Goal: Answer question/provide support: Share knowledge or assist other users

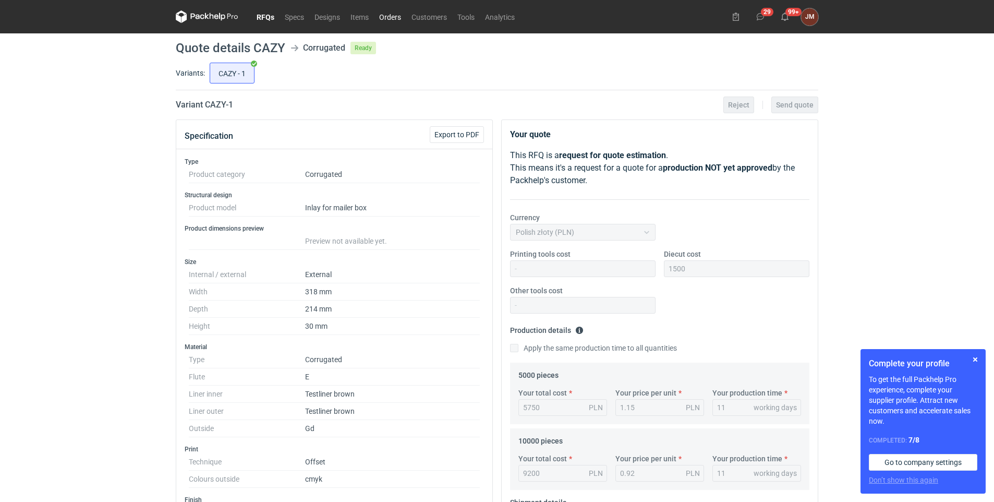
click at [394, 14] on link "Orders" at bounding box center [390, 16] width 32 height 13
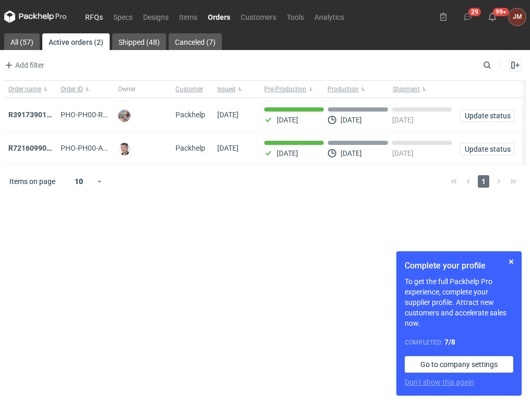
click at [90, 17] on link "RFQs" at bounding box center [94, 16] width 28 height 13
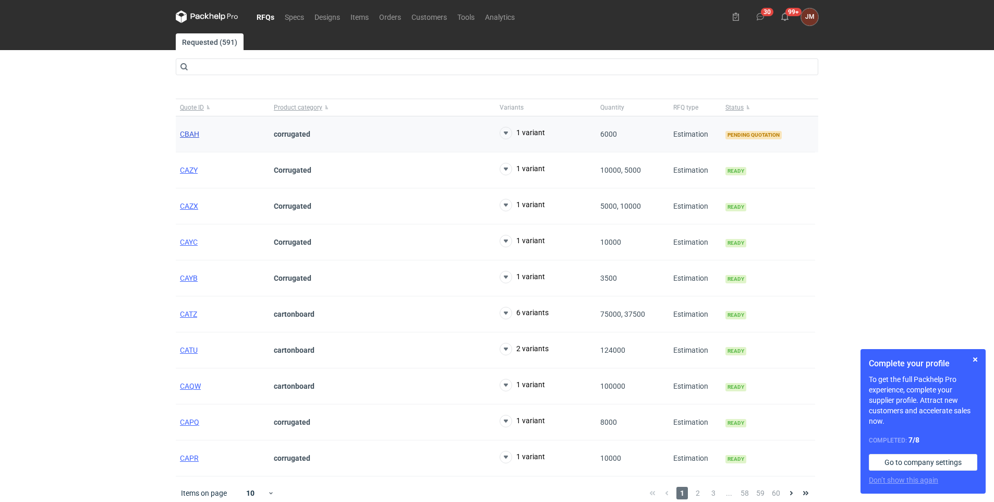
click at [197, 133] on span "CBAH" at bounding box center [189, 134] width 19 height 8
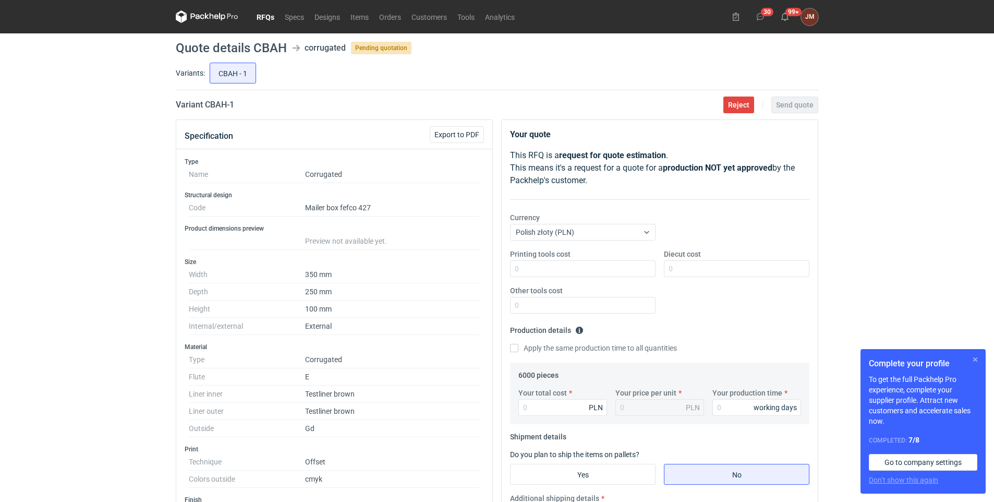
click at [526, 359] on button "button" at bounding box center [975, 359] width 13 height 13
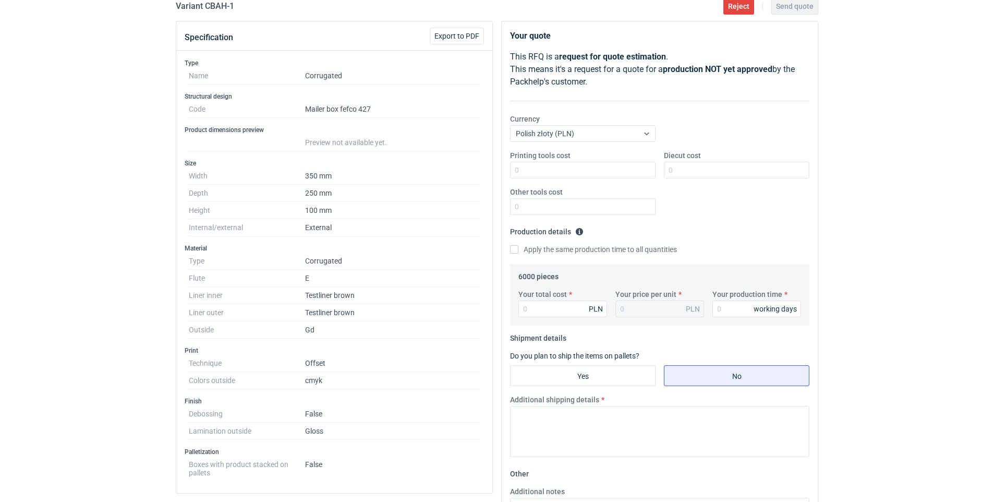
scroll to position [102, 0]
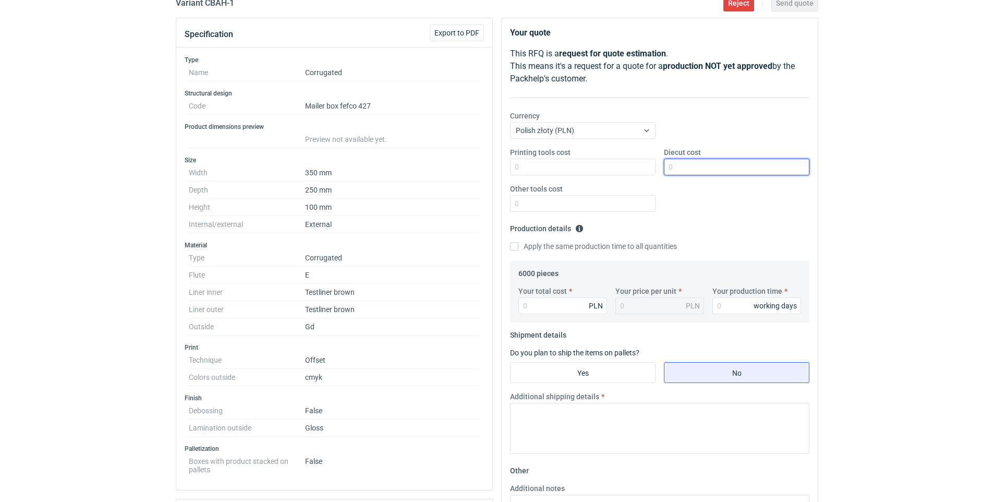
click at [526, 168] on input "Diecut cost" at bounding box center [737, 167] width 146 height 17
type input "1550"
click at [526, 209] on input "Other tools cost" at bounding box center [583, 203] width 146 height 17
type input "500"
drag, startPoint x: 546, startPoint y: 204, endPoint x: 499, endPoint y: 205, distance: 47.0
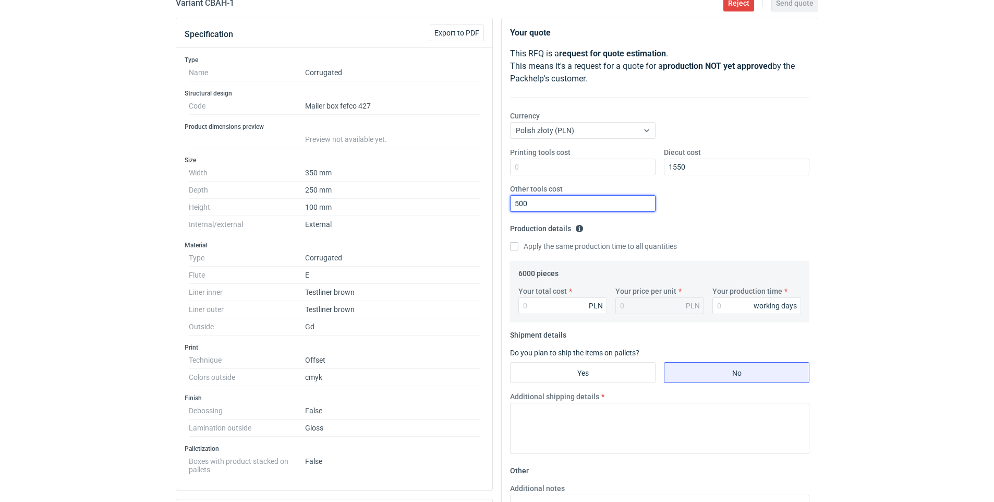
click at [499, 205] on div "Your quote This RFQ is a request for quote estimation . This means it's a reque…" at bounding box center [660, 384] width 326 height 732
click at [526, 170] on input "Printing tools cost" at bounding box center [583, 167] width 146 height 17
paste input "500"
type input "500"
click at [526, 304] on input "Your total cost" at bounding box center [563, 305] width 89 height 17
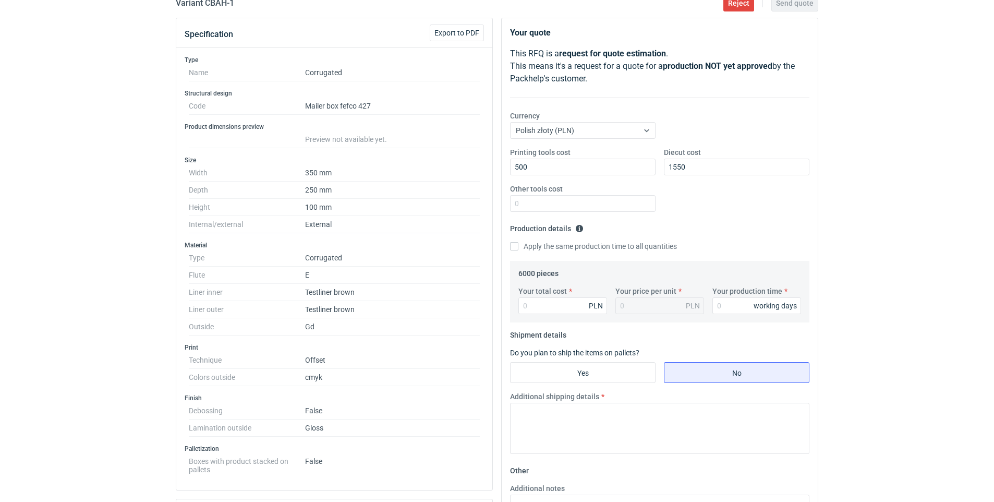
drag, startPoint x: 5, startPoint y: 355, endPoint x: 16, endPoint y: 353, distance: 10.6
click at [5, 355] on div "RFQs Specs Designs Items Orders Customers Tools Analytics 30 99+ [PERSON_NAME] …" at bounding box center [497, 149] width 994 height 502
click at [526, 303] on input "Your total cost" at bounding box center [563, 305] width 89 height 17
type input "22500"
type input "3.75"
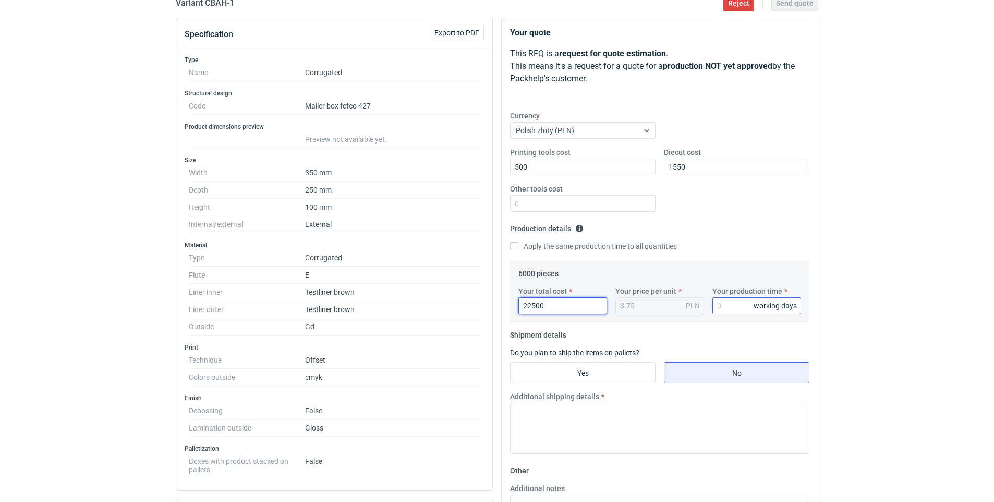
type input "22500"
click at [526, 303] on input "Your production time" at bounding box center [757, 305] width 89 height 17
type input "11"
click at [526, 363] on input "Yes" at bounding box center [583, 373] width 145 height 20
radio input "true"
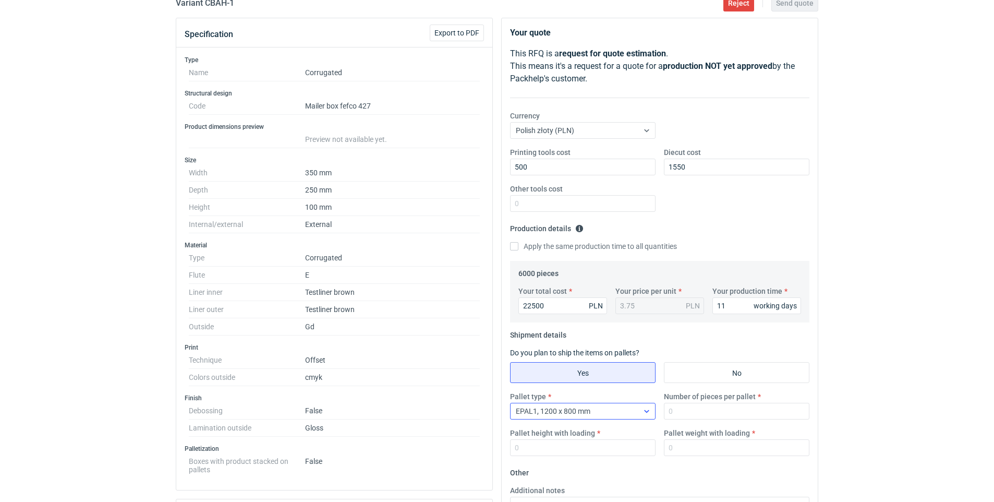
click at [526, 404] on icon at bounding box center [647, 411] width 8 height 8
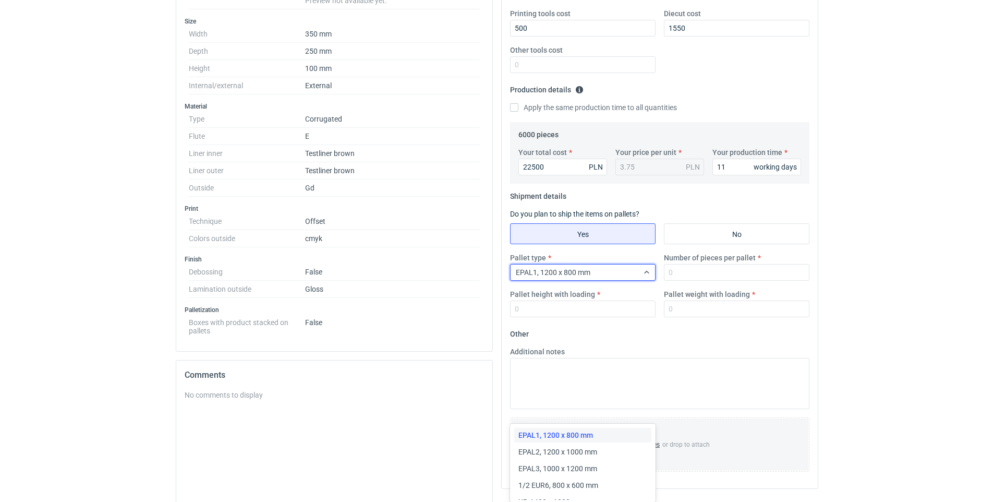
scroll to position [244, 0]
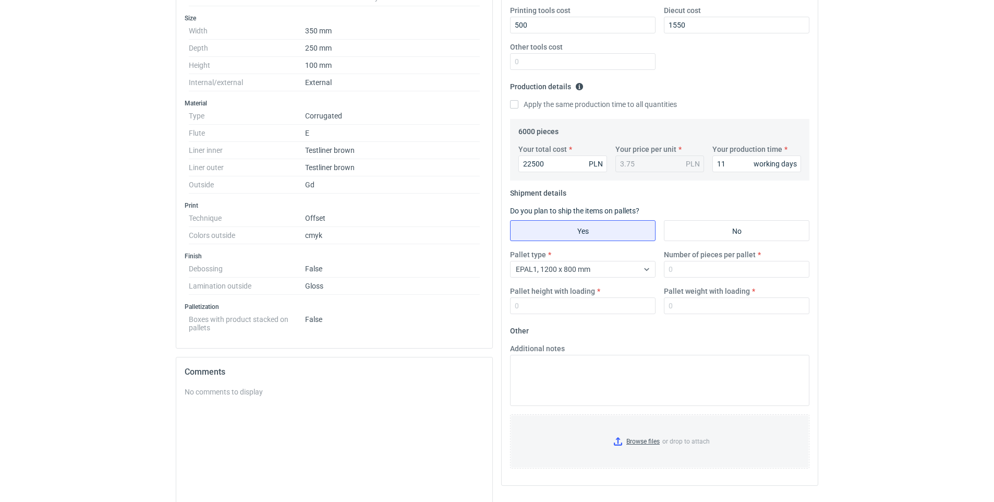
click at [526, 258] on html "RFQs Specs Designs Items Orders Customers Tools Analytics 30 99+ [PERSON_NAME] …" at bounding box center [497, 7] width 994 height 502
click at [526, 267] on icon at bounding box center [647, 269] width 8 height 8
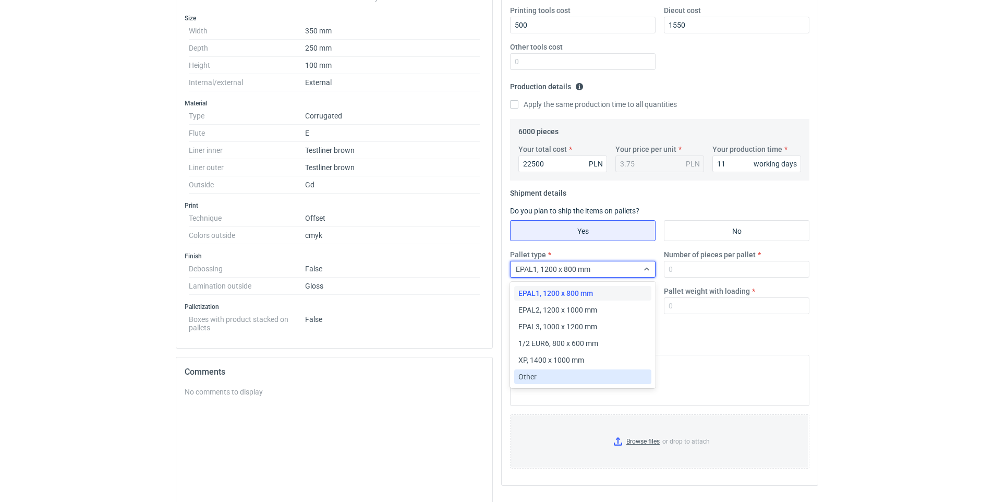
click at [526, 378] on div "Other" at bounding box center [583, 377] width 129 height 10
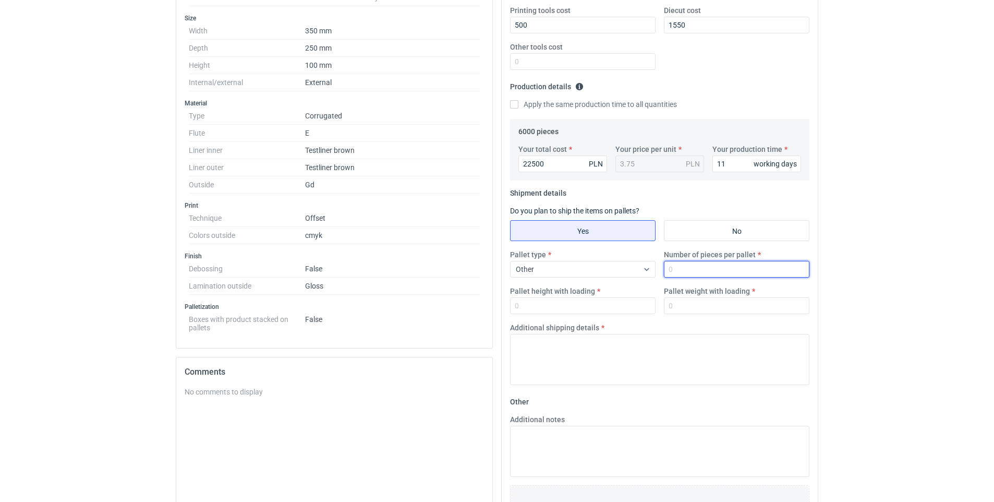
click at [526, 267] on input "Number of pieces per pallet" at bounding box center [737, 269] width 146 height 17
click at [526, 225] on div "RFQs Specs Designs Items Orders Customers Tools Analytics 30 99+ [PERSON_NAME] …" at bounding box center [497, 7] width 994 height 502
click at [526, 267] on input "Number of pieces per pallet" at bounding box center [737, 269] width 146 height 17
type input "1000"
click at [526, 305] on input "Pallet height with loading" at bounding box center [583, 305] width 146 height 17
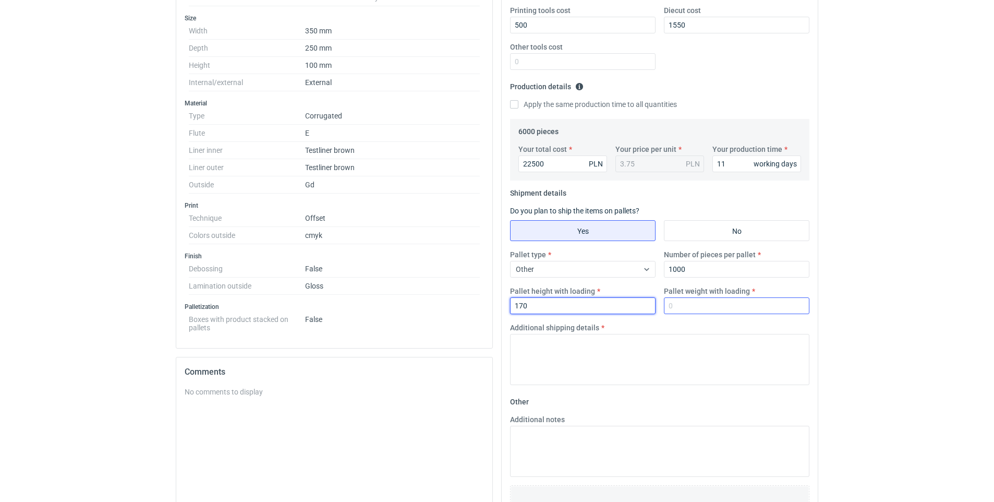
type input "170"
click at [526, 304] on input "Pallet weight with loading" at bounding box center [737, 305] width 146 height 17
type input "500"
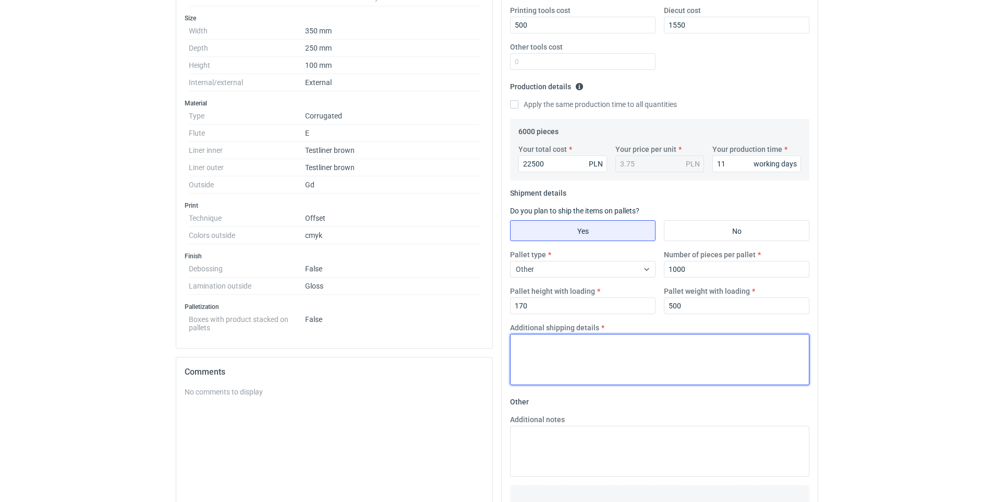
click at [526, 344] on textarea "Additional shipping details" at bounding box center [659, 359] width 299 height 51
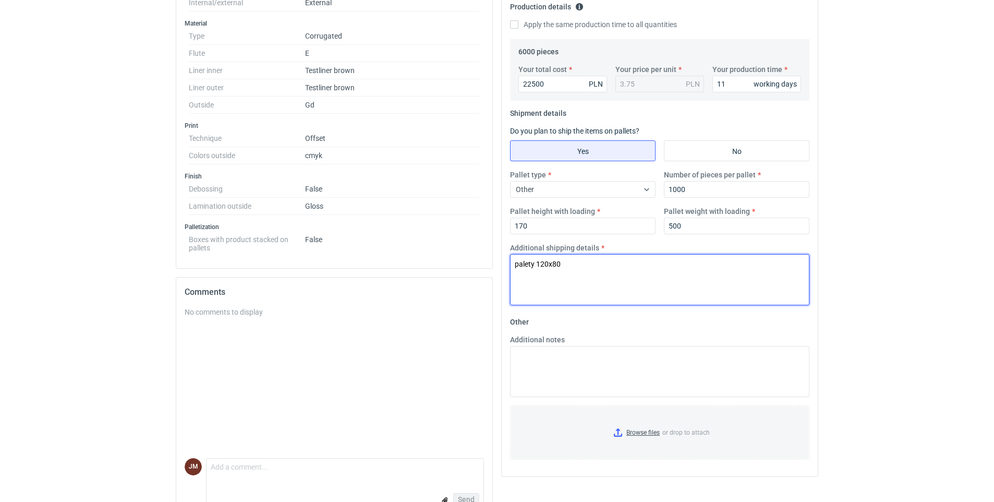
scroll to position [349, 0]
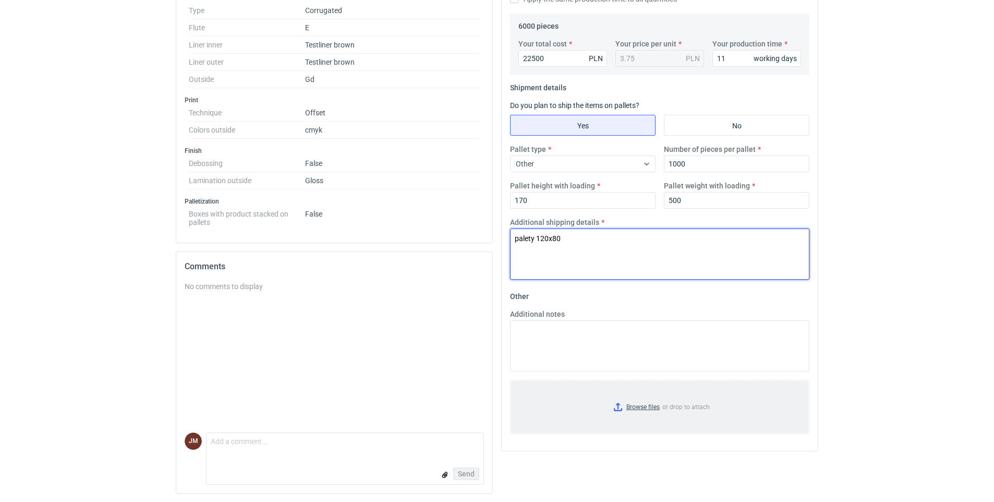
type textarea "palety 120x80"
click at [526, 404] on input "Browse files or drop to attach" at bounding box center [659, 407] width 297 height 52
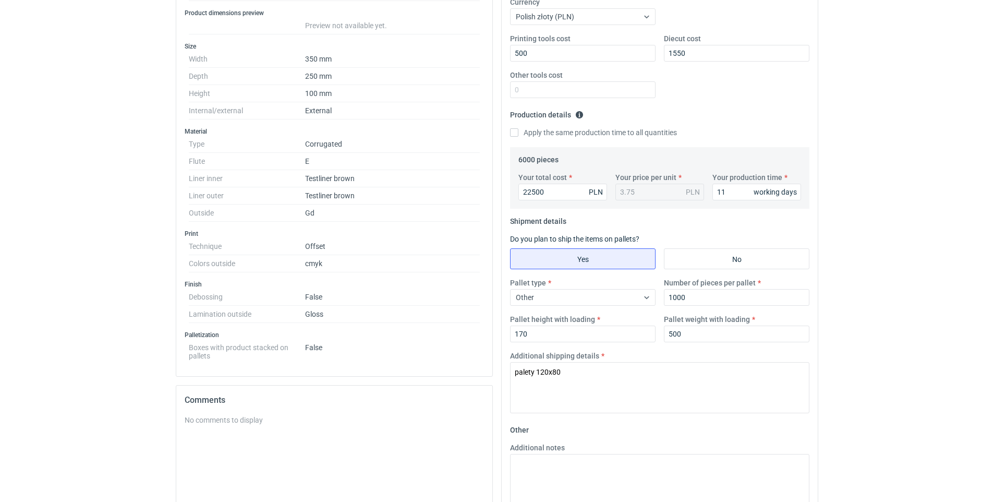
scroll to position [236, 0]
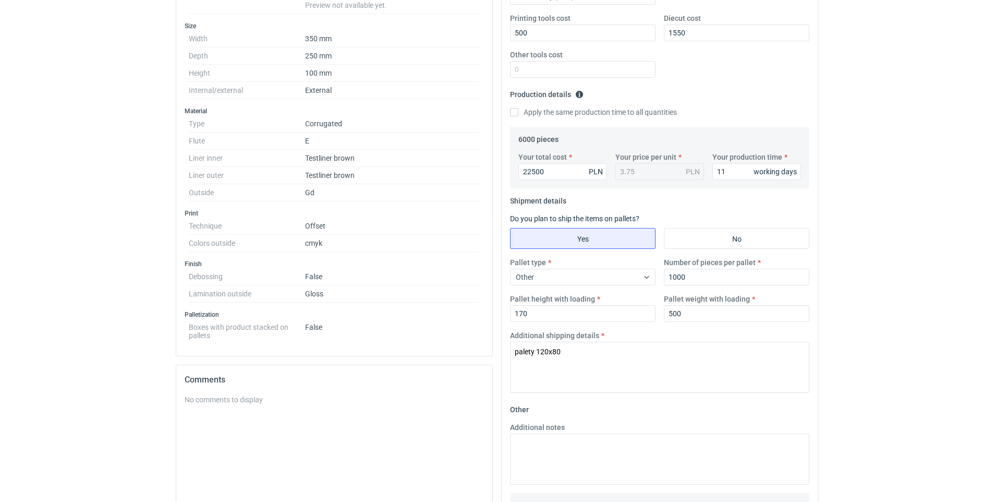
click at [526, 142] on div "RFQs Specs Designs Items Orders Customers Tools Analytics 30 99+ [PERSON_NAME] …" at bounding box center [497, 15] width 994 height 502
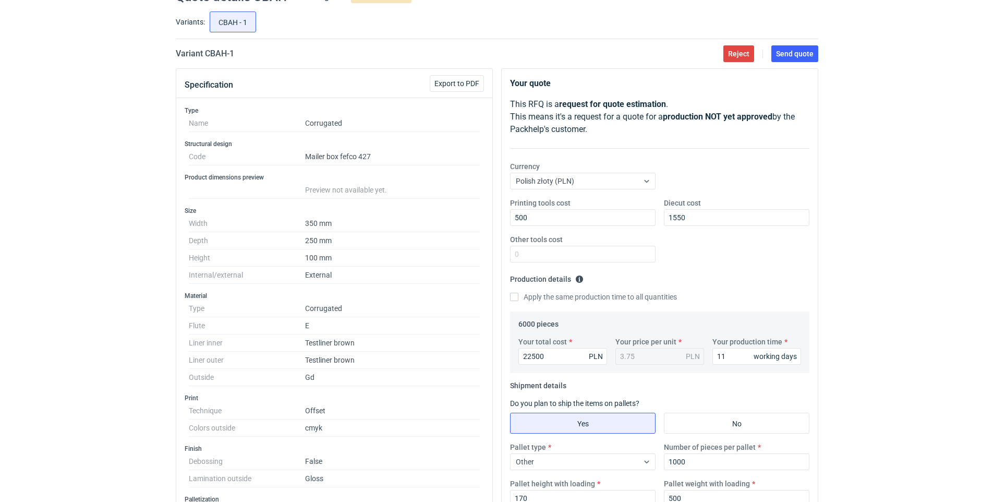
scroll to position [35, 0]
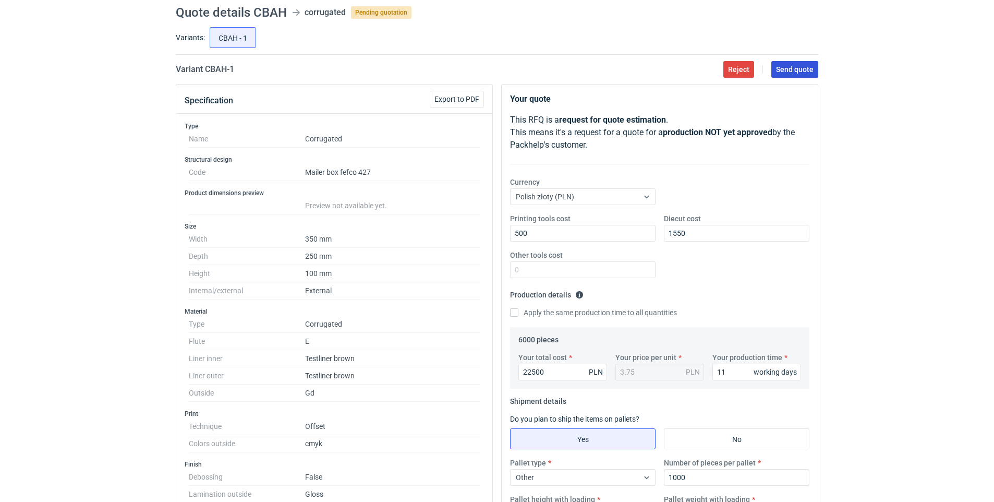
click at [526, 66] on span "Send quote" at bounding box center [795, 69] width 38 height 7
